Goal: Information Seeking & Learning: Learn about a topic

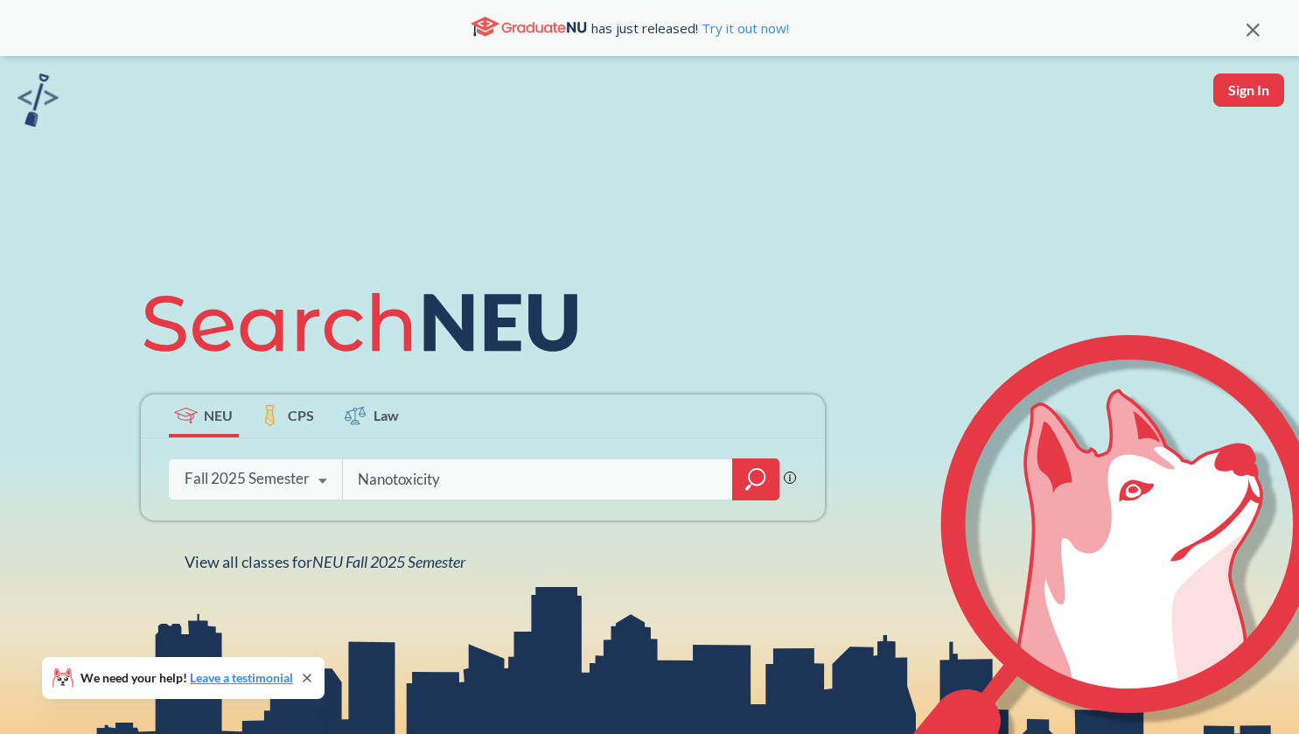
type input "Nanotoxicity"
click at [748, 470] on icon "magnifying glass" at bounding box center [755, 479] width 21 height 24
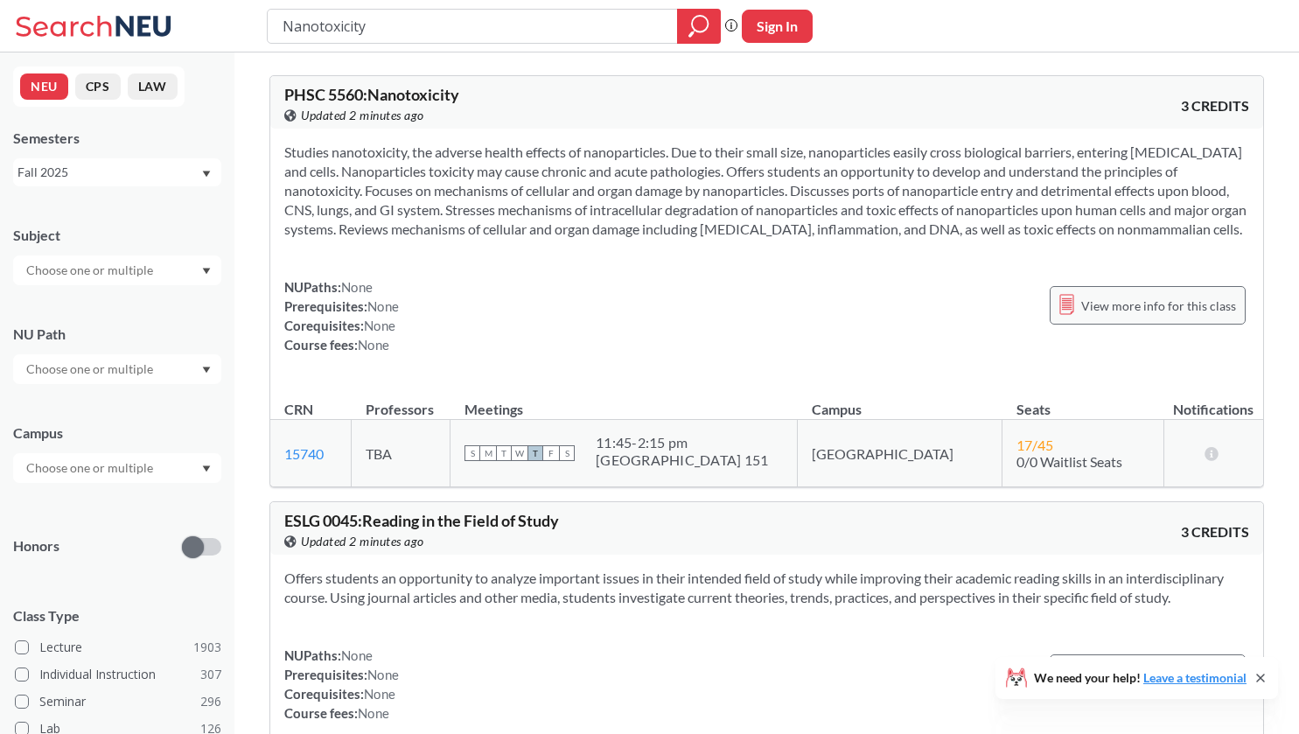
click at [1134, 312] on span "View more info for this class" at bounding box center [1158, 306] width 155 height 22
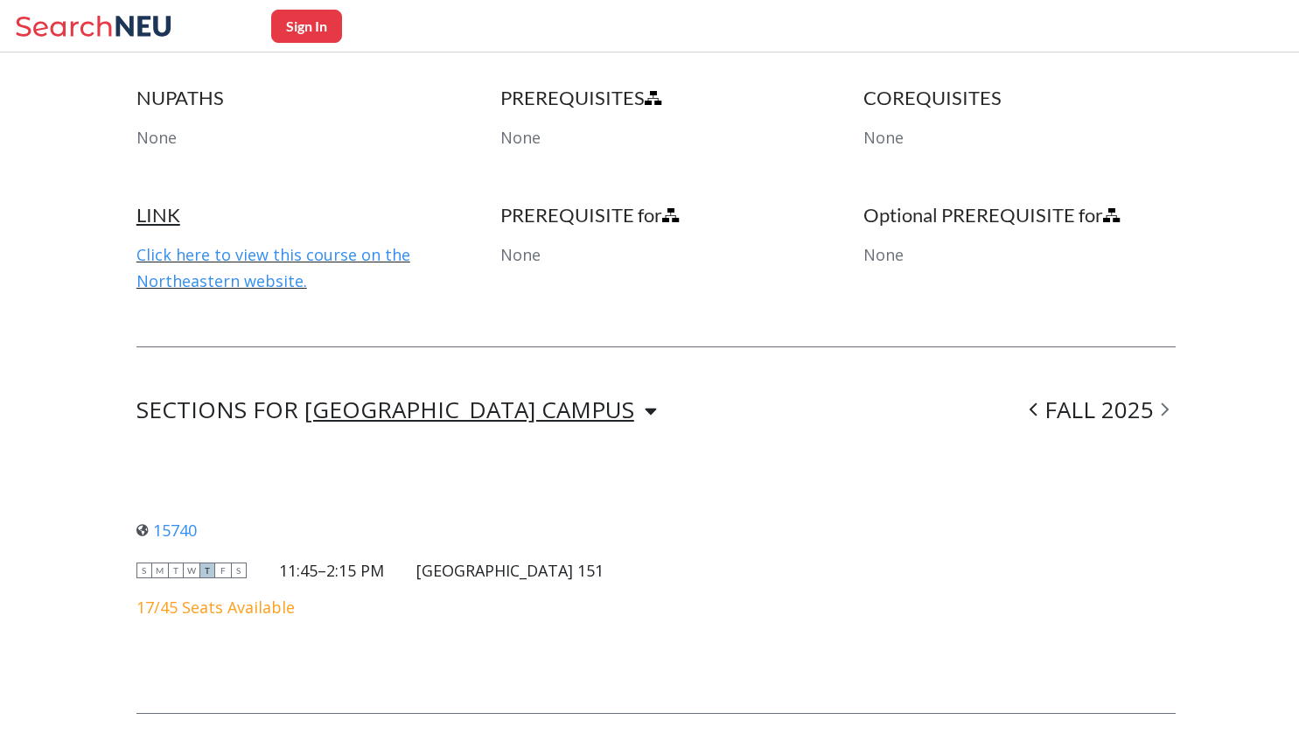
scroll to position [1001, 0]
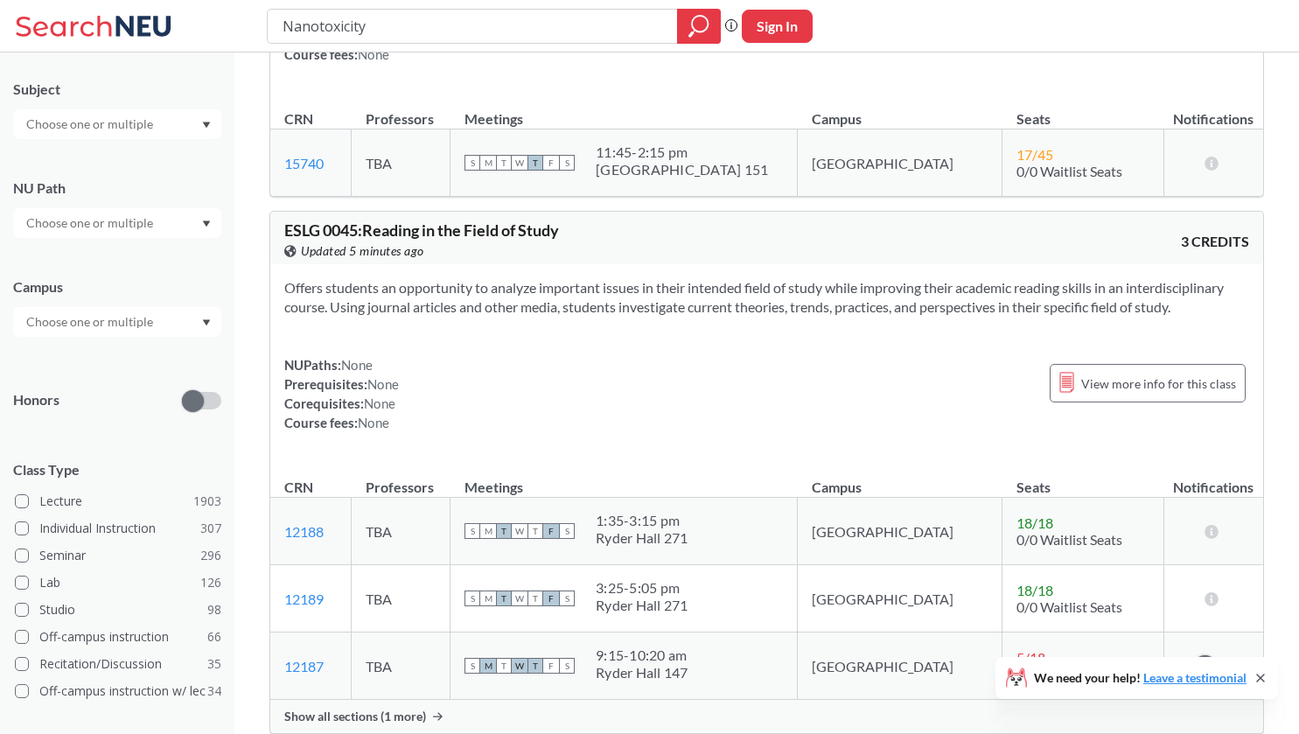
scroll to position [147, 0]
click at [24, 577] on span at bounding box center [22, 582] width 14 height 14
click at [39, 577] on input "Lab 126" at bounding box center [46, 579] width 14 height 14
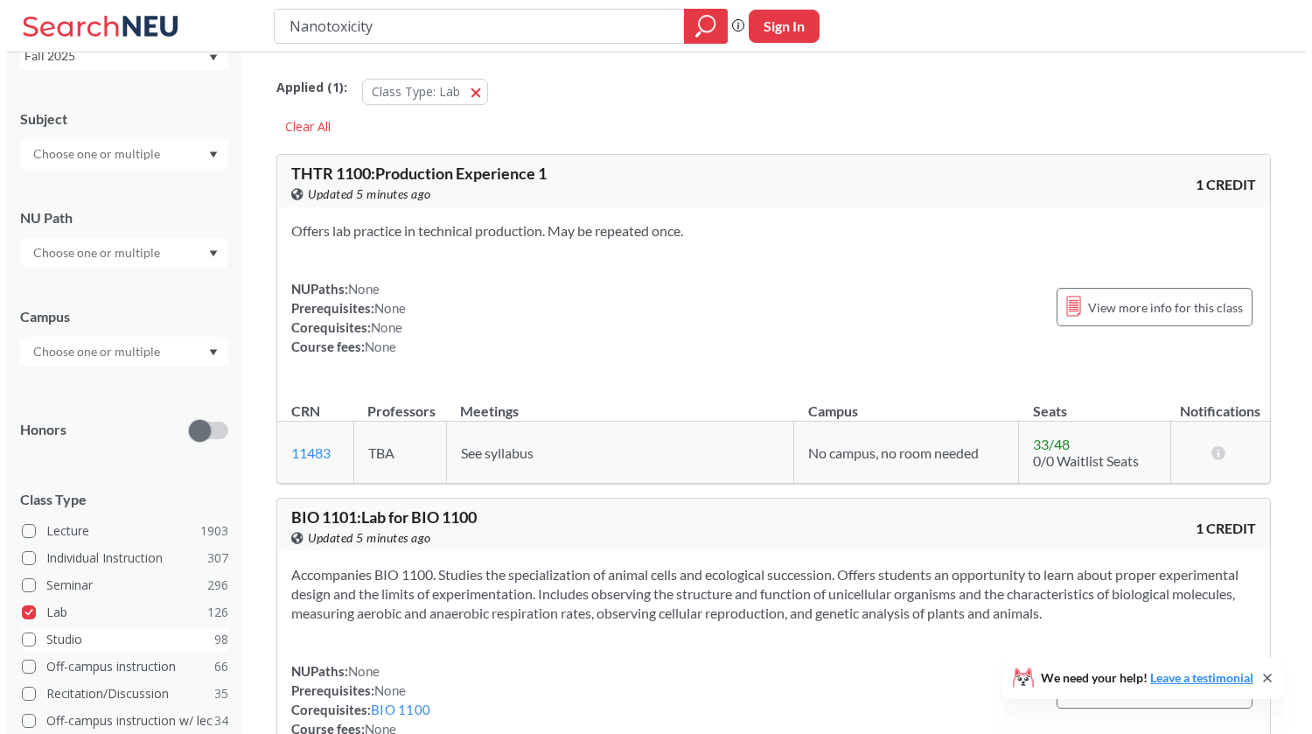
scroll to position [115, 0]
click at [375, 24] on input "Nanotoxicity" at bounding box center [473, 26] width 384 height 30
click at [692, 20] on icon "magnifying glass" at bounding box center [700, 24] width 16 height 16
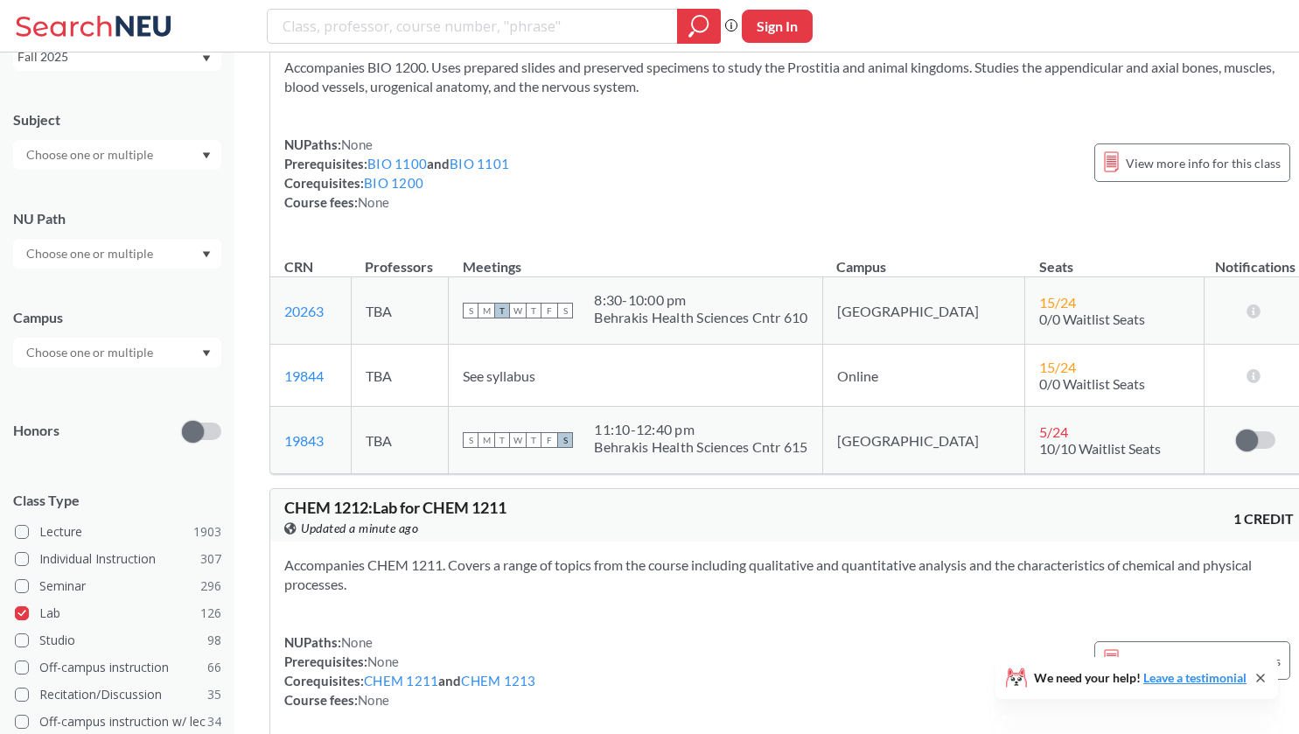
scroll to position [11996, 0]
click at [23, 611] on span at bounding box center [22, 613] width 14 height 14
click at [39, 611] on input "Lab 126" at bounding box center [46, 610] width 14 height 14
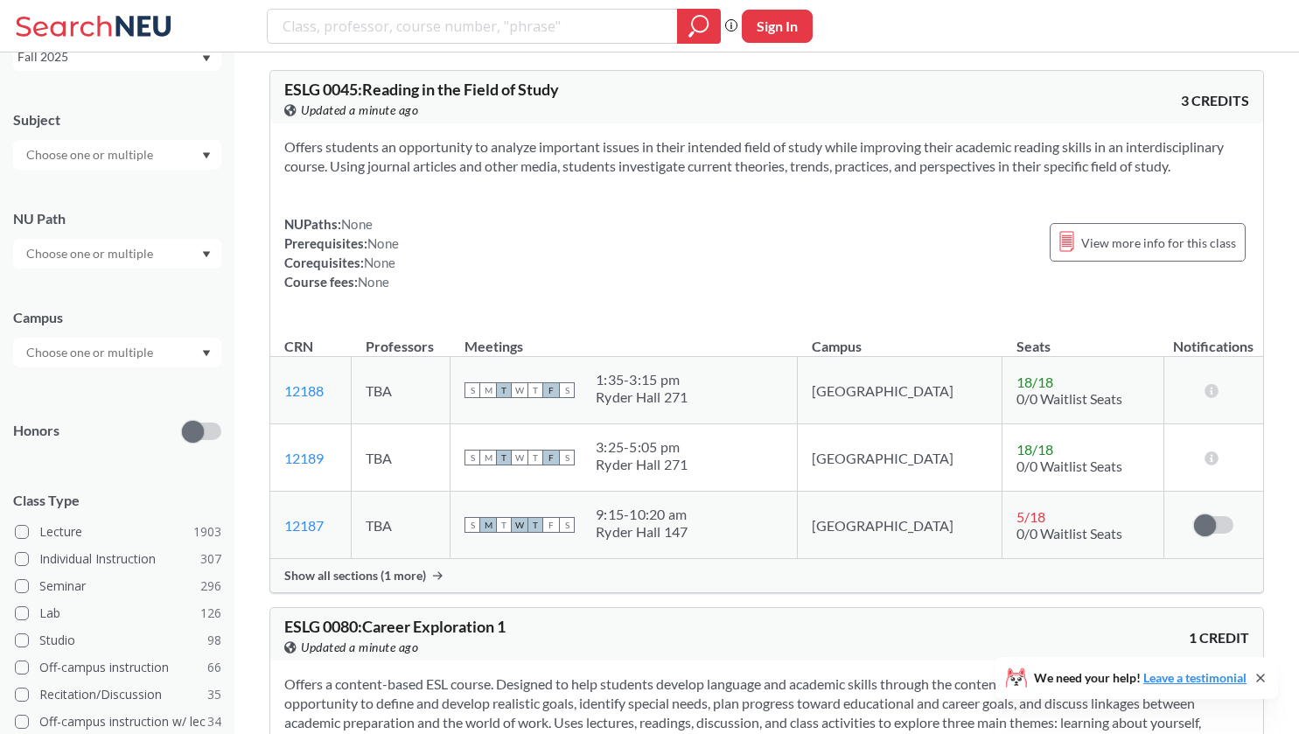
scroll to position [176, 0]
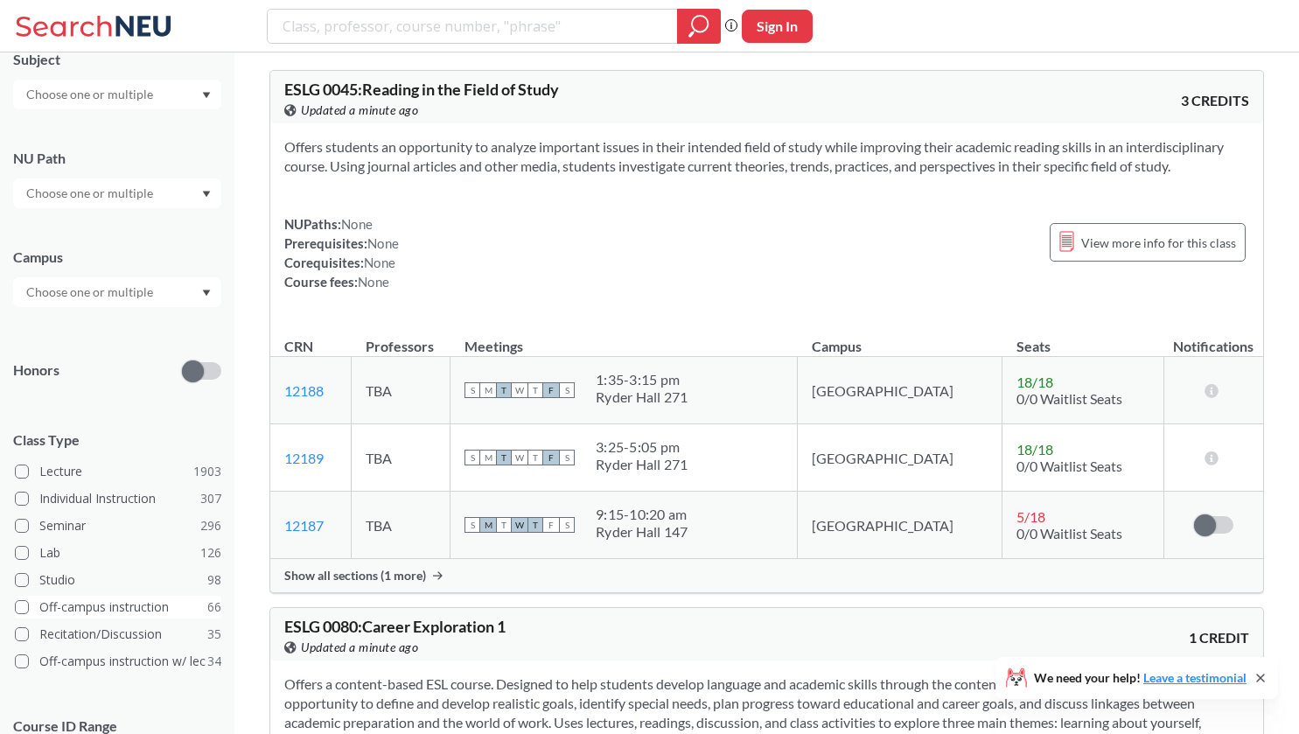
click at [21, 607] on span at bounding box center [22, 607] width 14 height 14
click at [39, 607] on input "Off-campus instruction 66" at bounding box center [46, 604] width 14 height 14
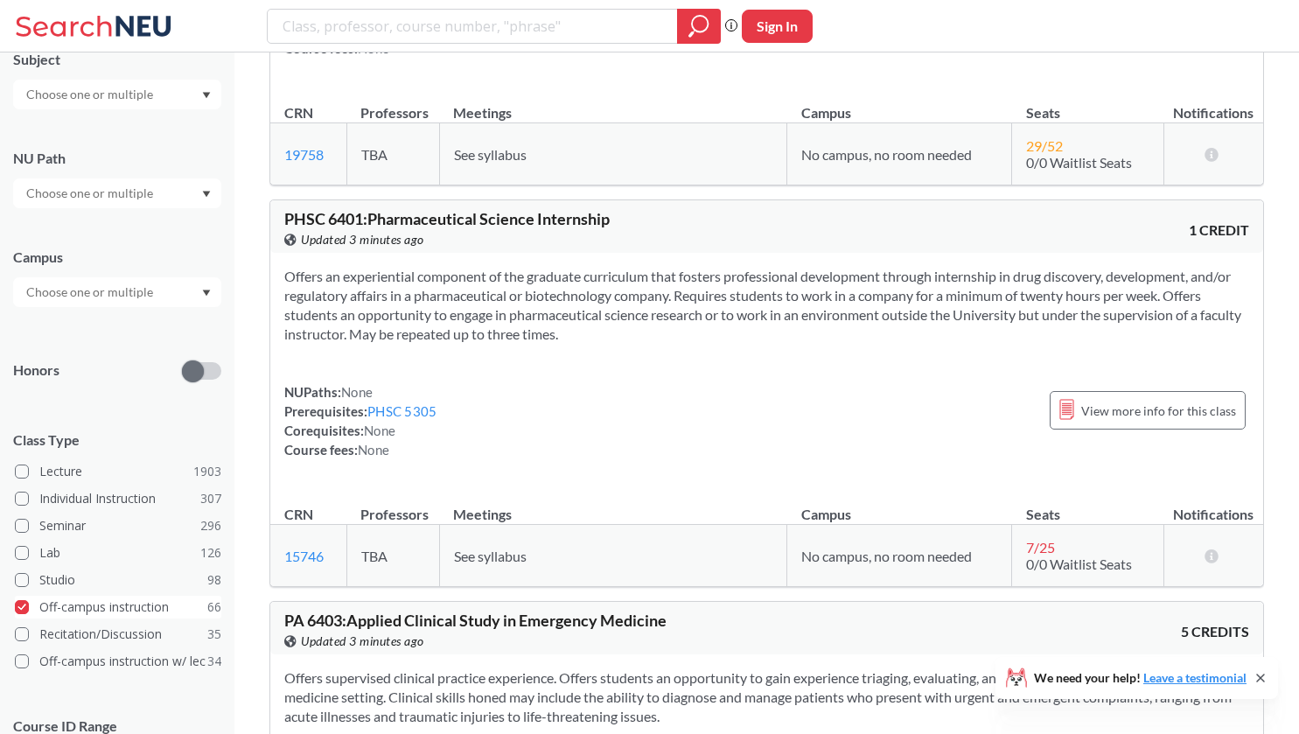
scroll to position [289, 0]
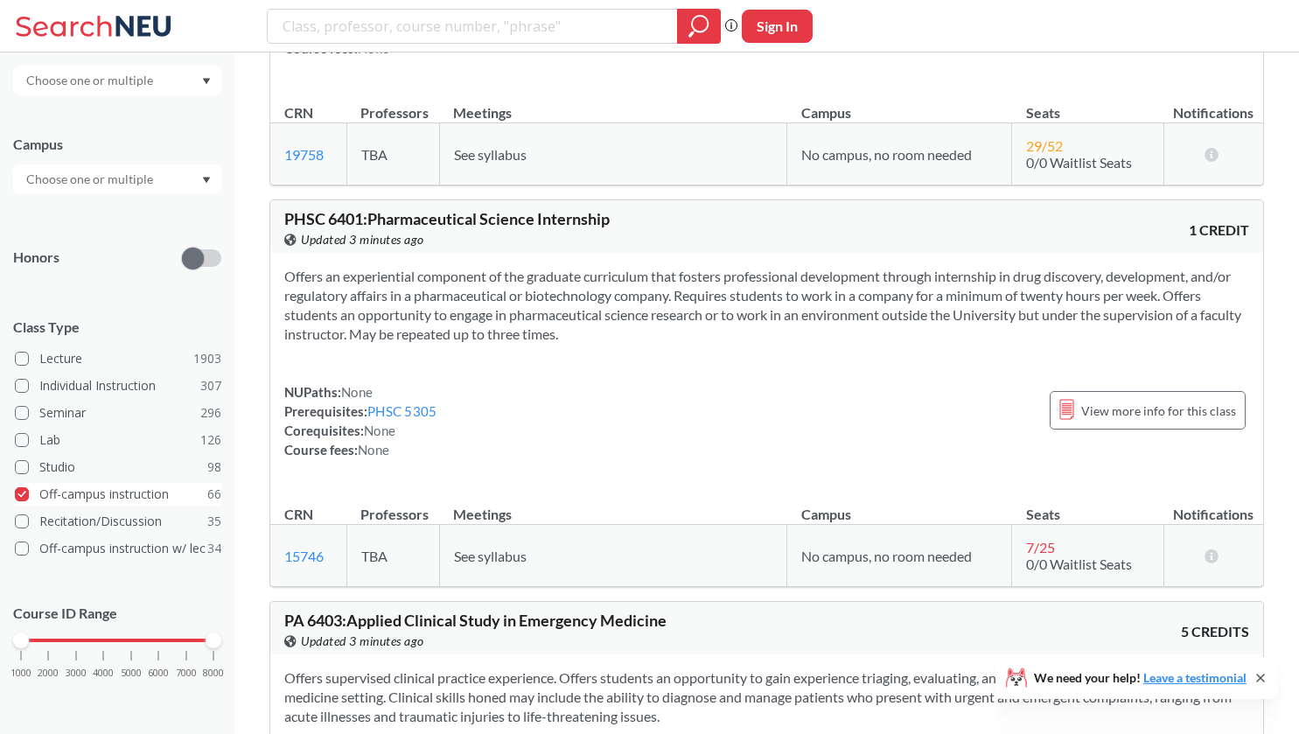
click at [22, 490] on span at bounding box center [22, 494] width 14 height 14
click at [39, 490] on input "Off-campus instruction 66" at bounding box center [46, 491] width 14 height 14
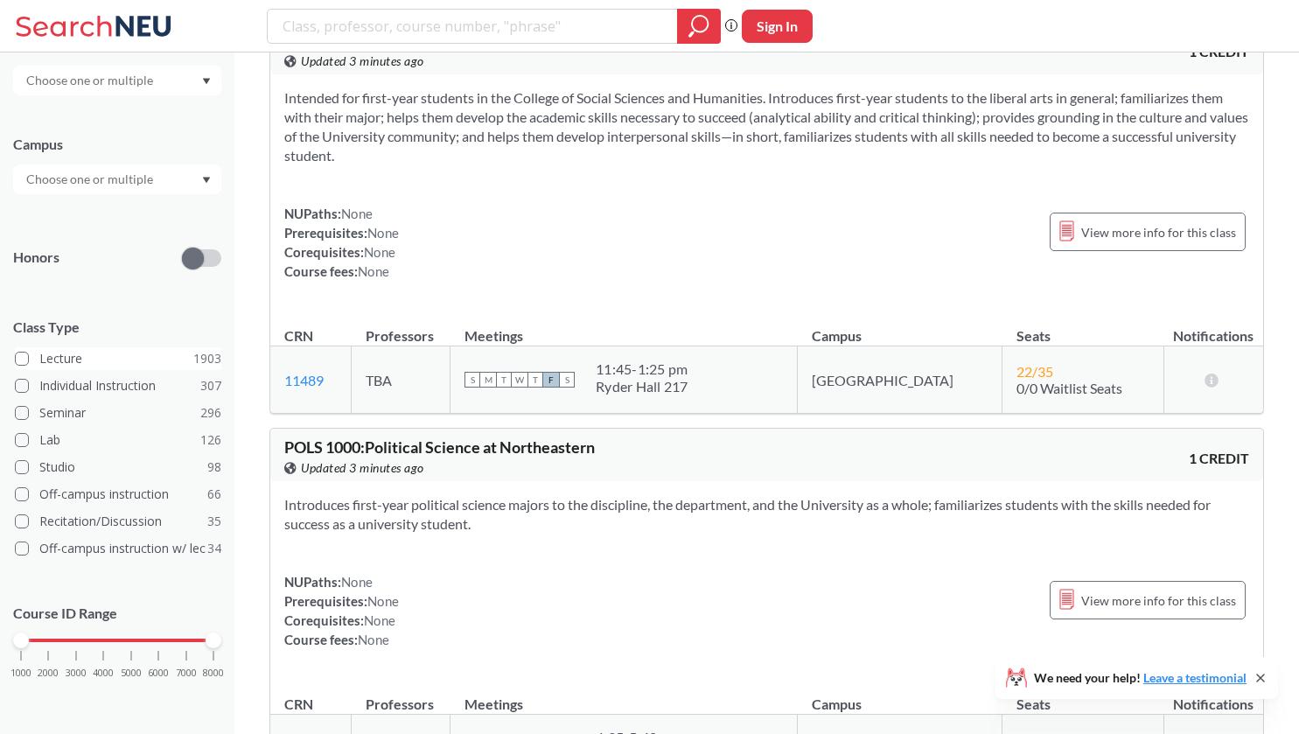
scroll to position [10116, 0]
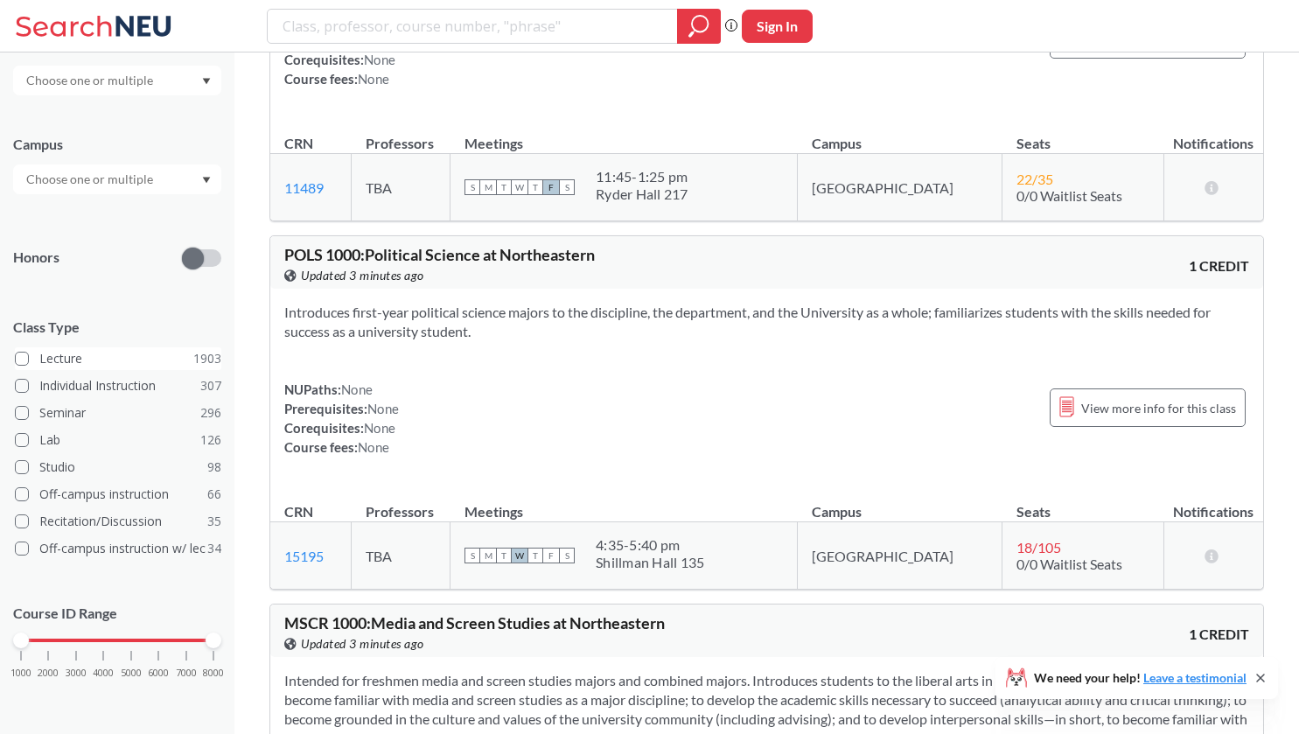
click at [21, 353] on span at bounding box center [22, 359] width 14 height 14
click at [39, 353] on input "Lecture 1903" at bounding box center [46, 356] width 14 height 14
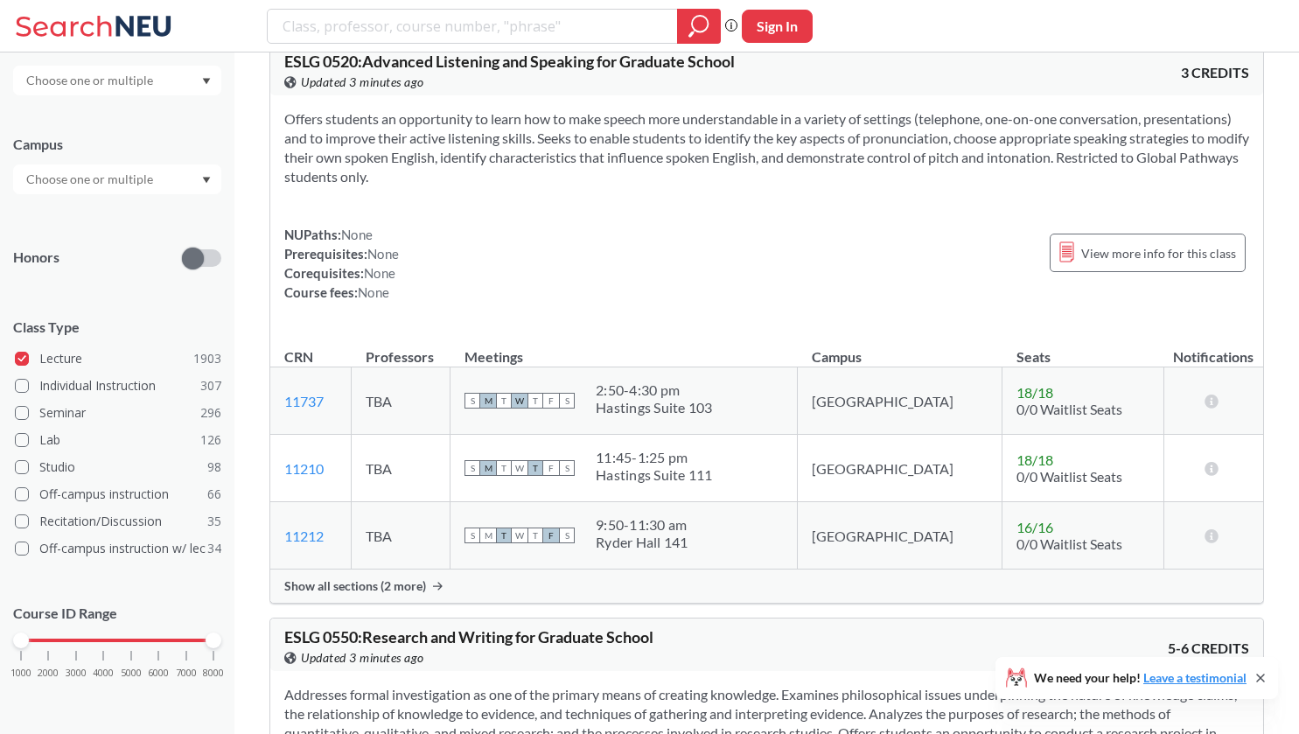
scroll to position [4046, 0]
click at [1211, 403] on icon at bounding box center [1211, 400] width 17 height 14
click at [1215, 397] on icon at bounding box center [1211, 400] width 17 height 14
click at [1180, 254] on span "View more info for this class" at bounding box center [1158, 252] width 155 height 22
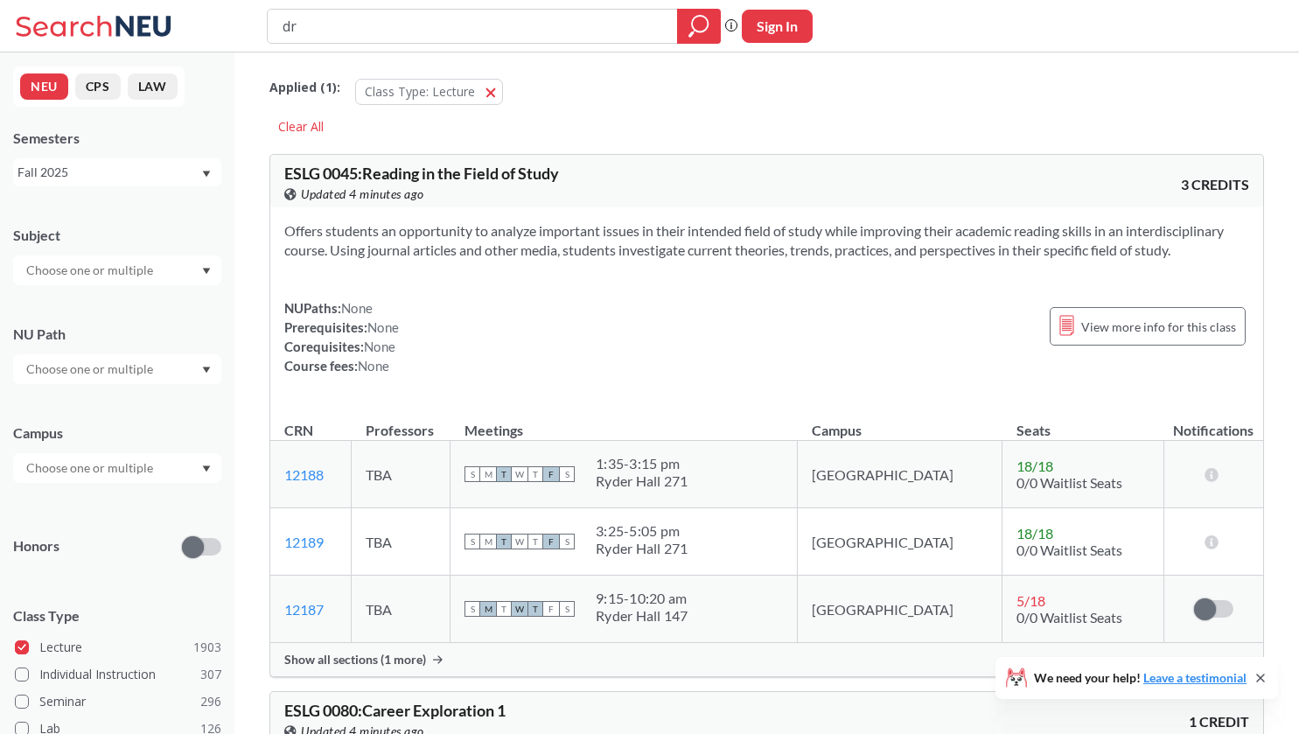
type input "d"
type input "[PERSON_NAME]"
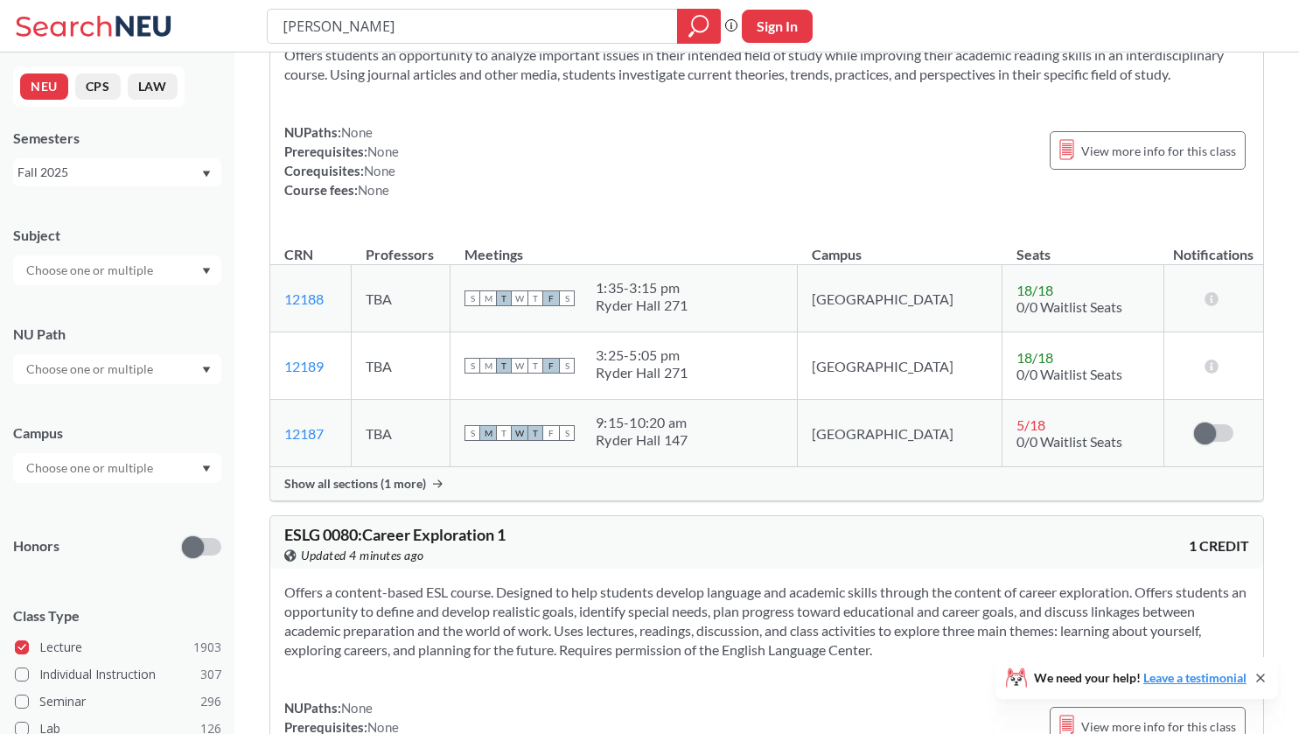
scroll to position [510, 0]
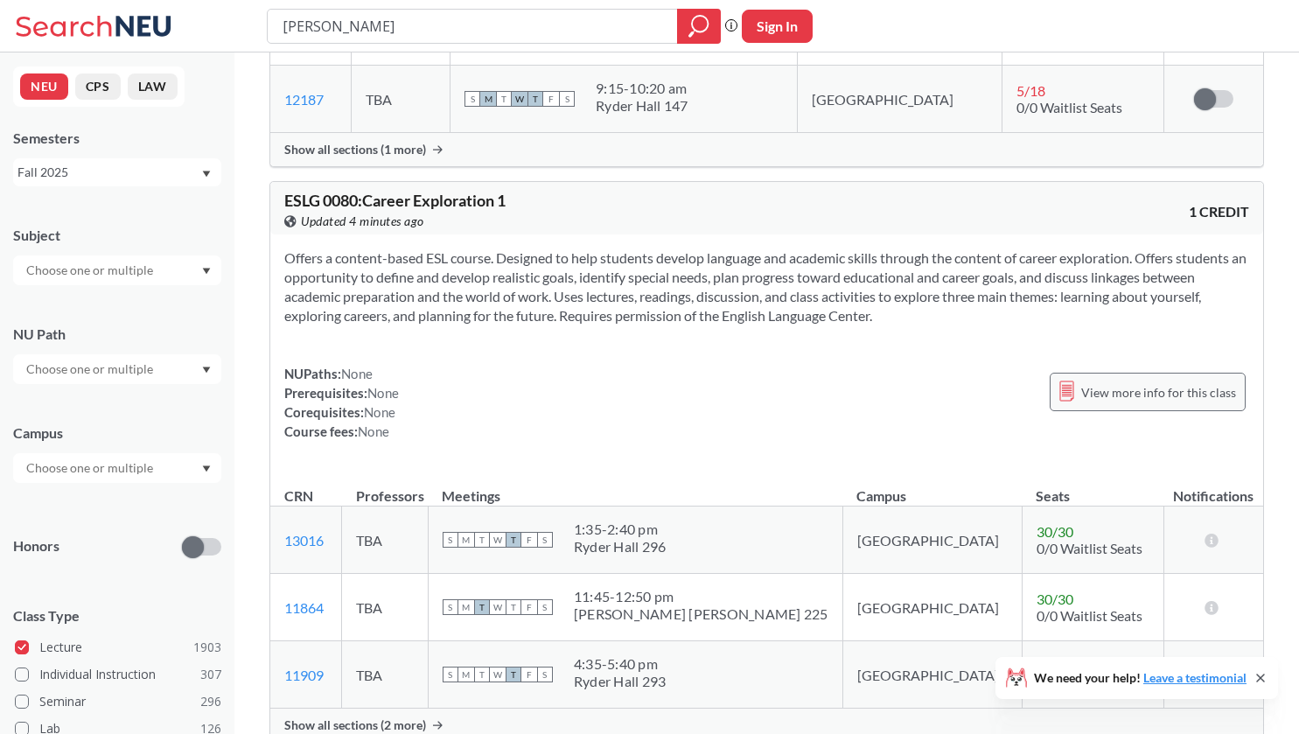
click at [1098, 394] on span "View more info for this class" at bounding box center [1158, 392] width 155 height 22
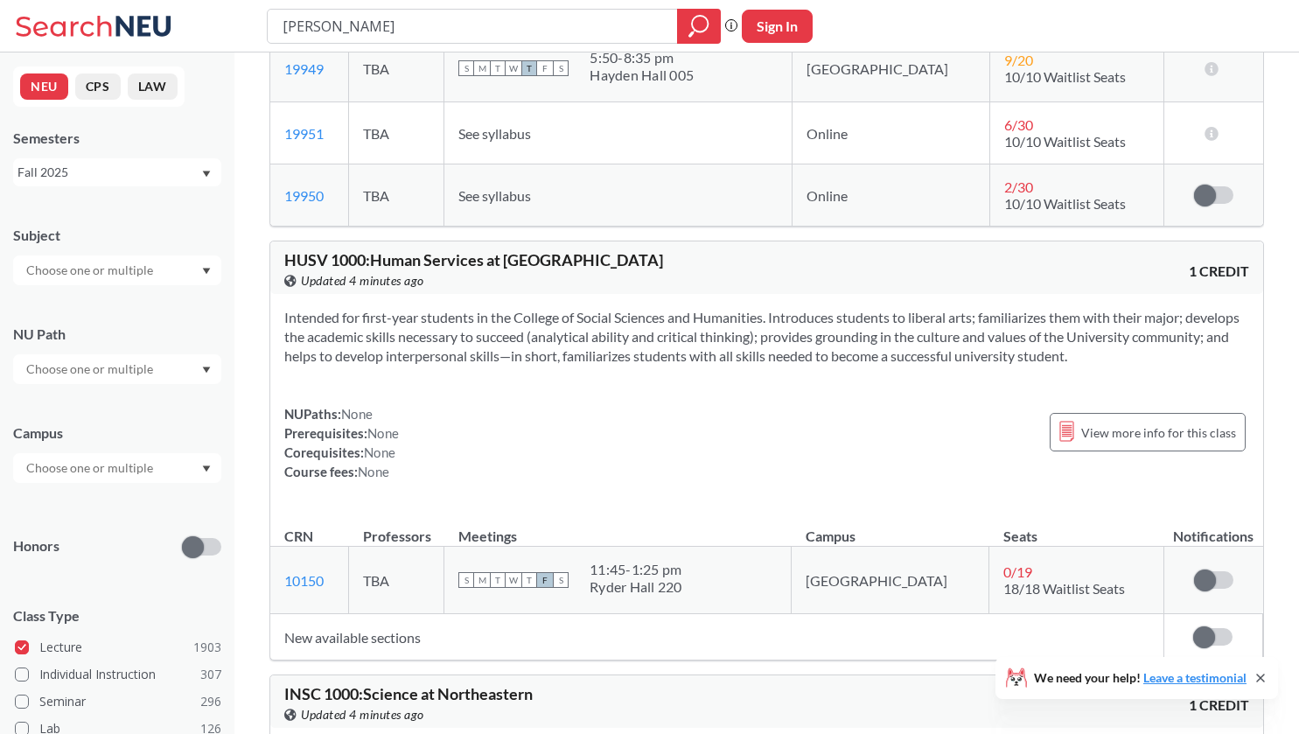
scroll to position [6946, 0]
type input "s"
type input "makriyannis"
click at [693, 13] on div at bounding box center [699, 26] width 44 height 35
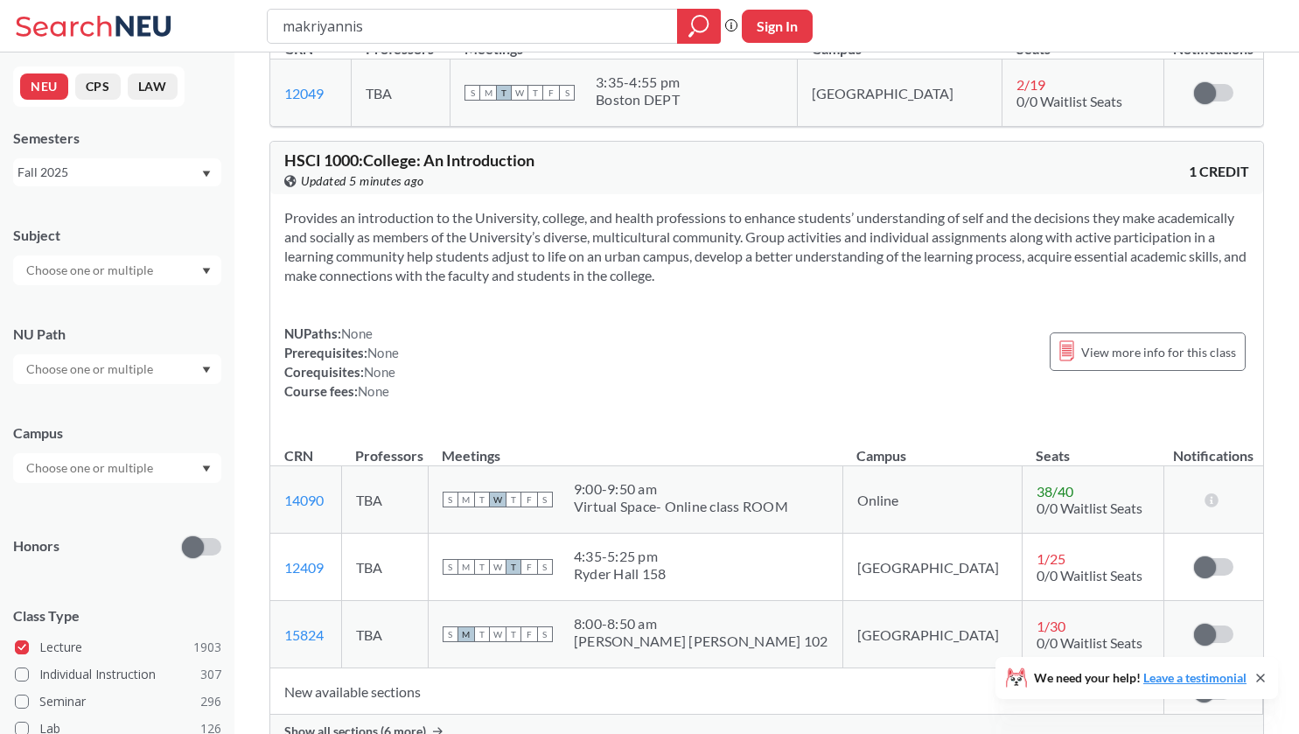
scroll to position [9263, 0]
